Goal: Transaction & Acquisition: Purchase product/service

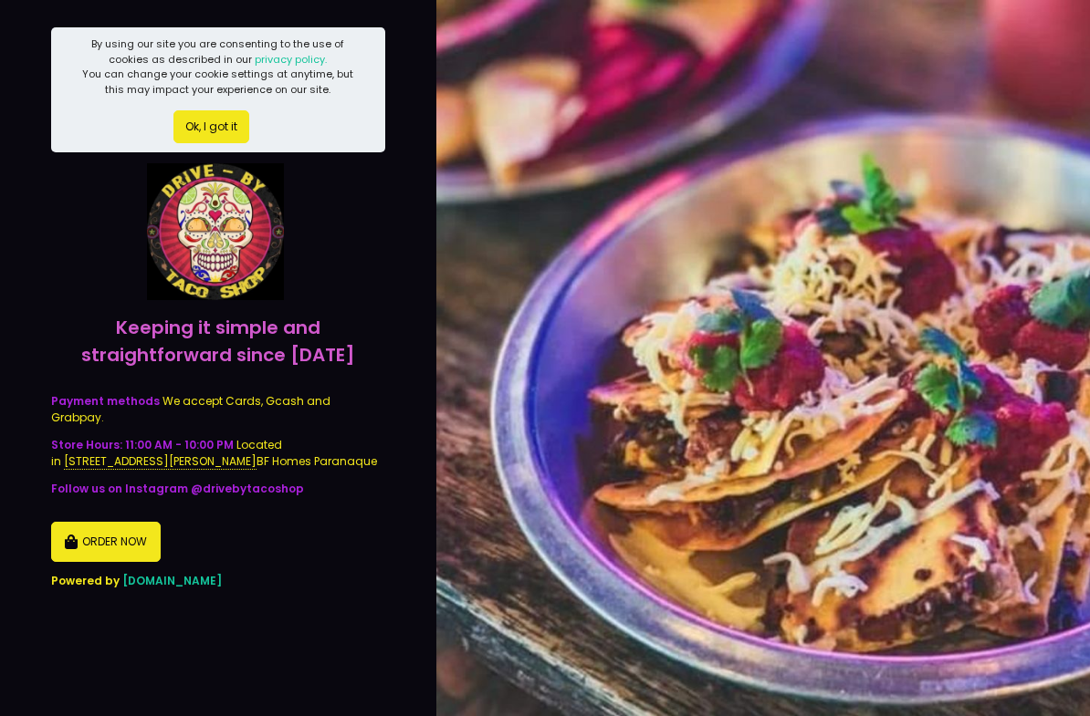
click at [134, 528] on button "ORDER NOW" at bounding box center [106, 542] width 110 height 40
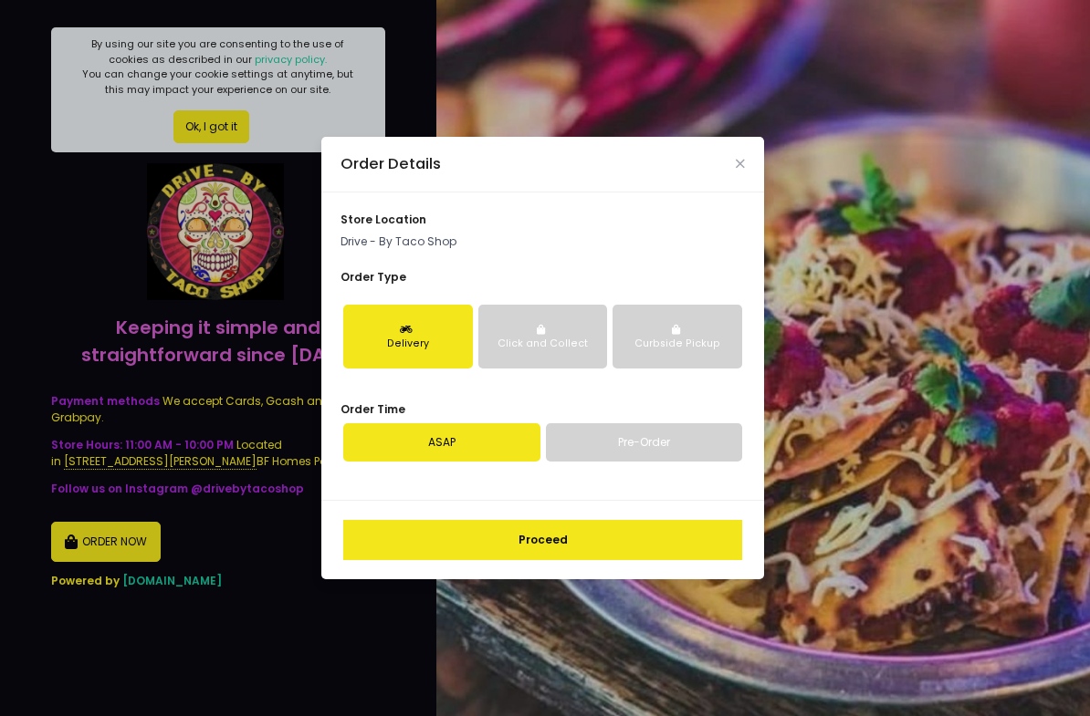
click at [380, 351] on div "Delivery" at bounding box center [408, 344] width 106 height 15
click at [381, 430] on link "ASAP" at bounding box center [441, 442] width 197 height 38
click at [690, 423] on link "Pre-Order" at bounding box center [644, 442] width 197 height 38
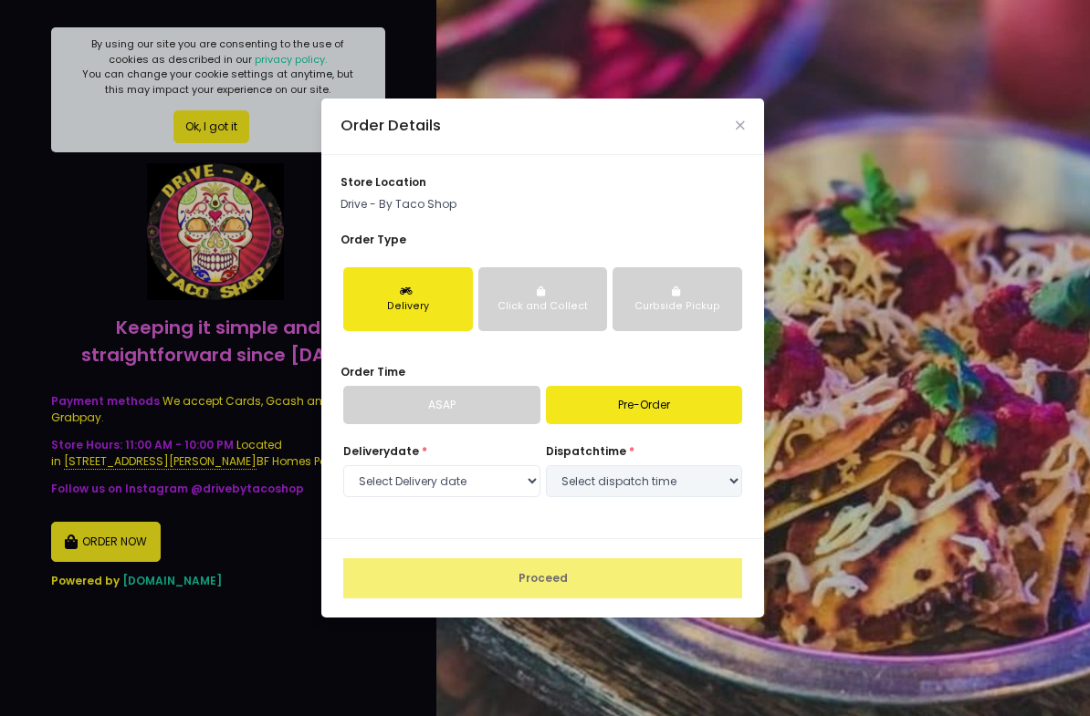
select select "[DATE]"
click at [373, 465] on select "Select Delivery date [DATE]" at bounding box center [441, 481] width 197 height 33
click at [368, 465] on select "Select Delivery date [DATE]" at bounding box center [441, 481] width 197 height 33
select select
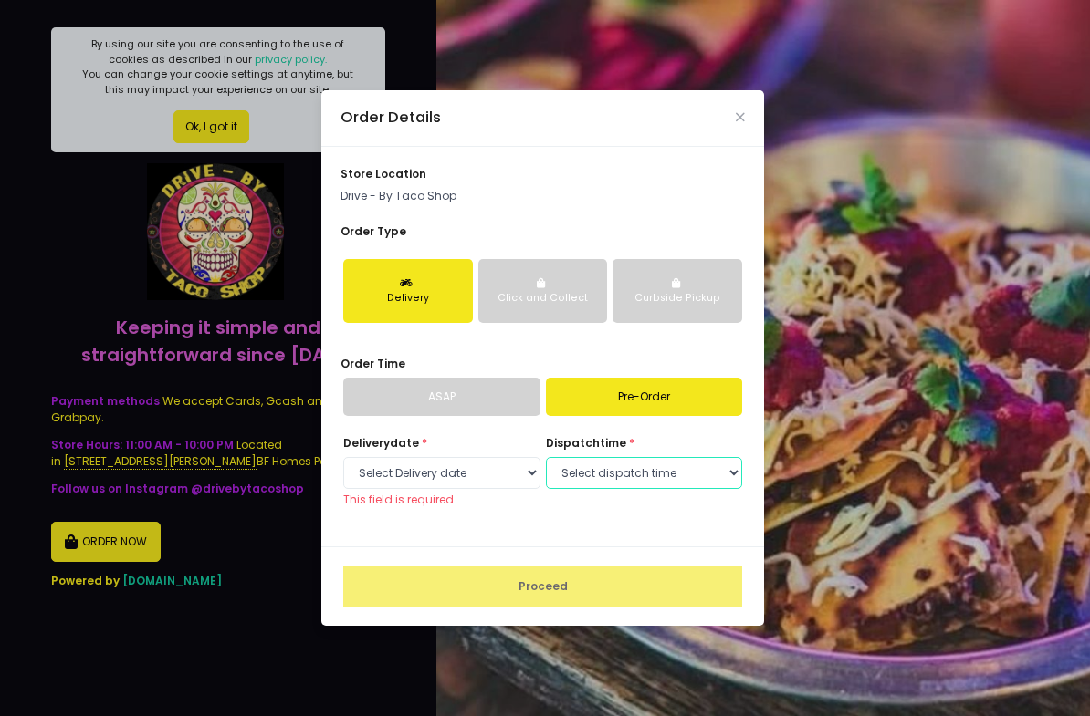
click at [704, 457] on select "Select dispatch time" at bounding box center [644, 473] width 197 height 33
click at [381, 378] on link "ASAP" at bounding box center [441, 397] width 197 height 38
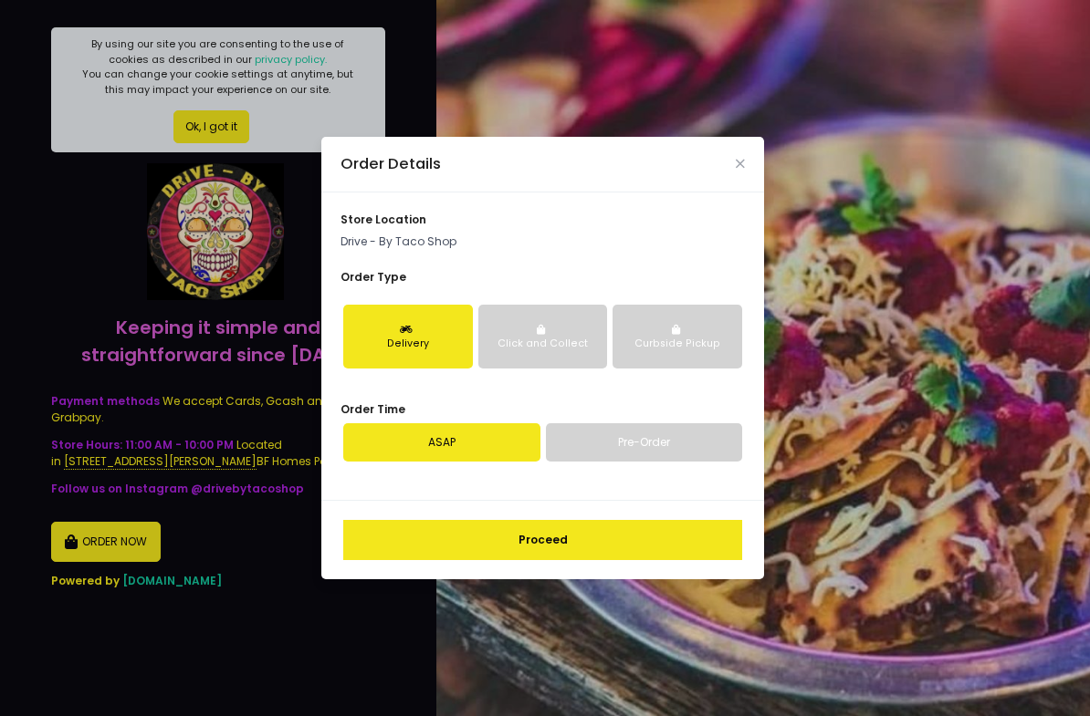
click at [389, 431] on link "ASAP" at bounding box center [441, 442] width 197 height 38
click at [402, 520] on button "Proceed" at bounding box center [542, 540] width 399 height 40
